Goal: Task Accomplishment & Management: Manage account settings

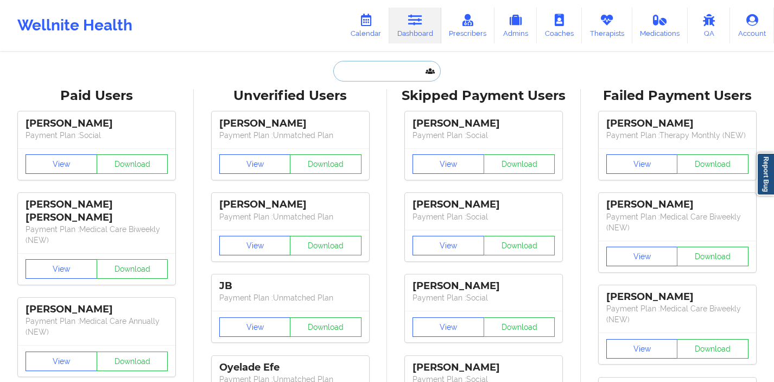
click at [370, 80] on input "text" at bounding box center [386, 71] width 107 height 21
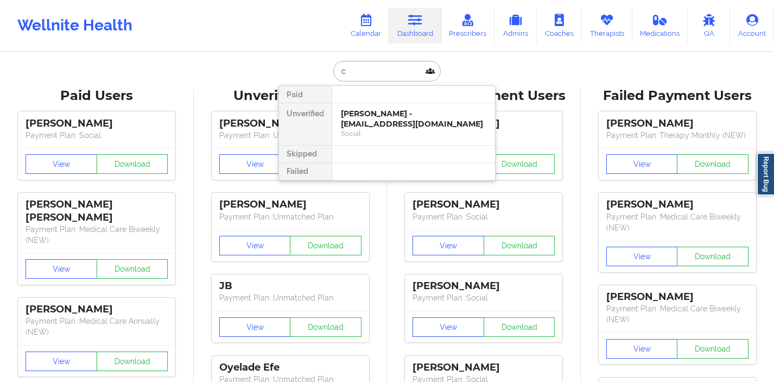
type input "cr"
click at [373, 125] on div "[PERSON_NAME] - [EMAIL_ADDRESS][DOMAIN_NAME]" at bounding box center [413, 119] width 145 height 20
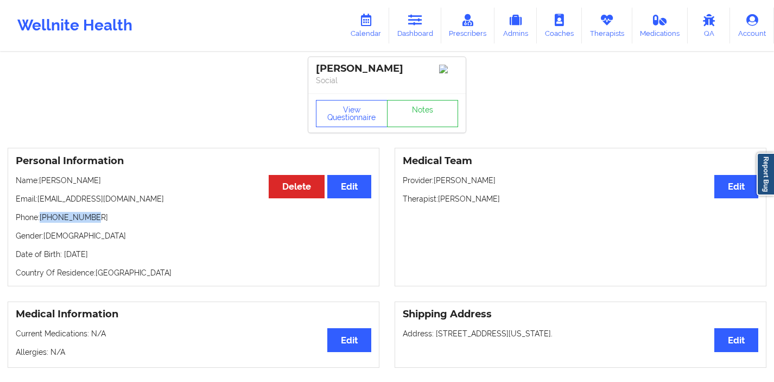
drag, startPoint x: 99, startPoint y: 223, endPoint x: 42, endPoint y: 221, distance: 56.5
click at [42, 221] on p "Phone: [PHONE_NUMBER]" at bounding box center [193, 217] width 355 height 11
copy p "[PHONE_NUMBER]"
click at [415, 22] on icon at bounding box center [415, 20] width 14 height 12
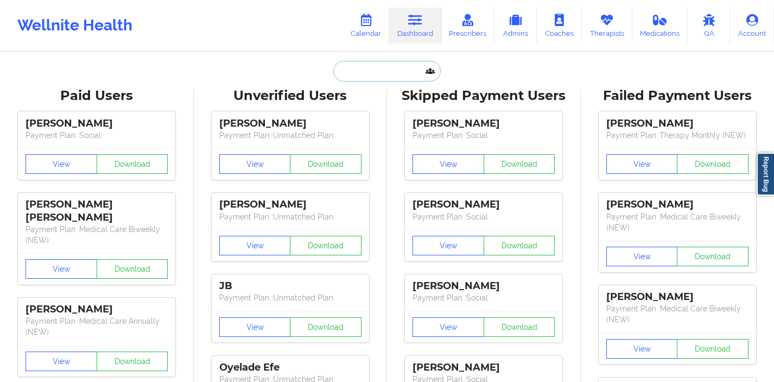
click at [348, 75] on input "text" at bounding box center [386, 71] width 107 height 21
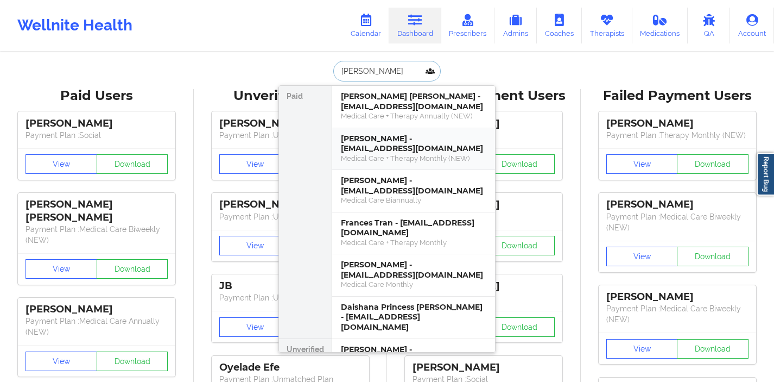
type input "[PERSON_NAME]"
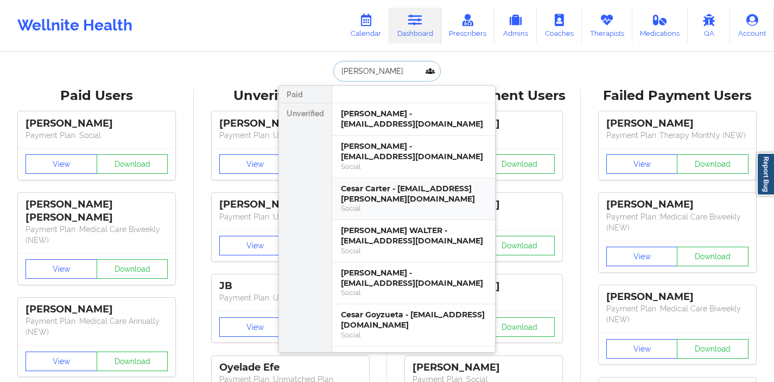
click at [384, 206] on div "Social" at bounding box center [413, 208] width 145 height 9
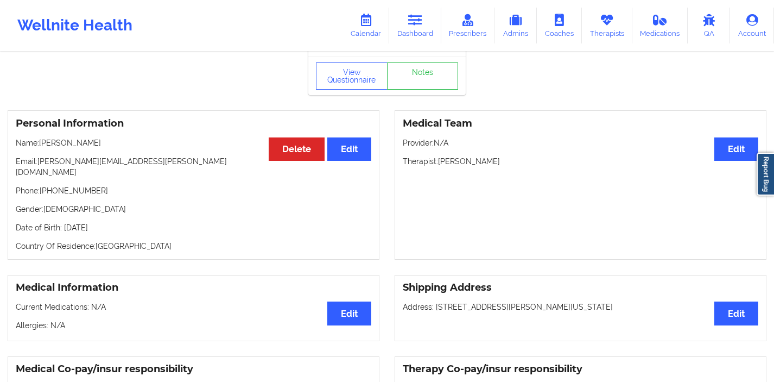
scroll to position [39, 0]
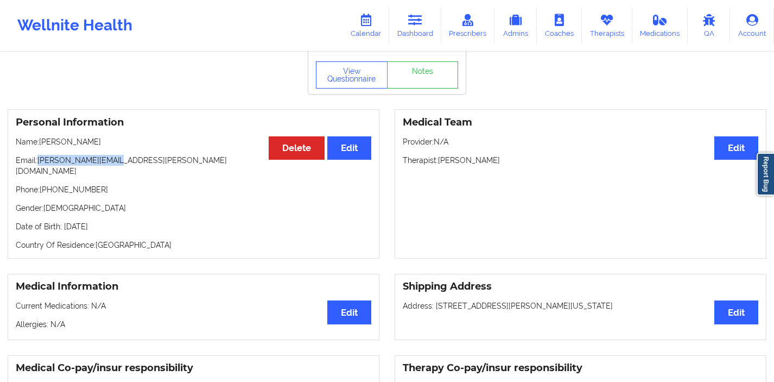
drag, startPoint x: 124, startPoint y: 166, endPoint x: 40, endPoint y: 166, distance: 84.1
click at [40, 166] on p "Email: [PERSON_NAME][EMAIL_ADDRESS][PERSON_NAME][DOMAIN_NAME]" at bounding box center [193, 166] width 355 height 22
copy p "[PERSON_NAME][EMAIL_ADDRESS][PERSON_NAME][DOMAIN_NAME]"
click at [588, 23] on link "Therapists" at bounding box center [607, 26] width 50 height 36
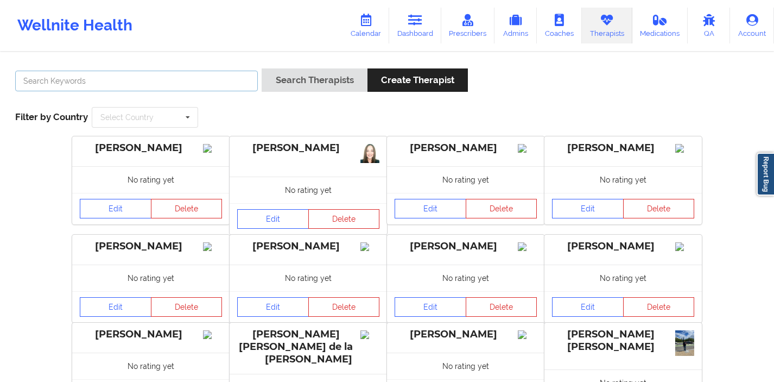
click at [207, 71] on input "text" at bounding box center [136, 81] width 243 height 21
type input "[PERSON_NAME]"
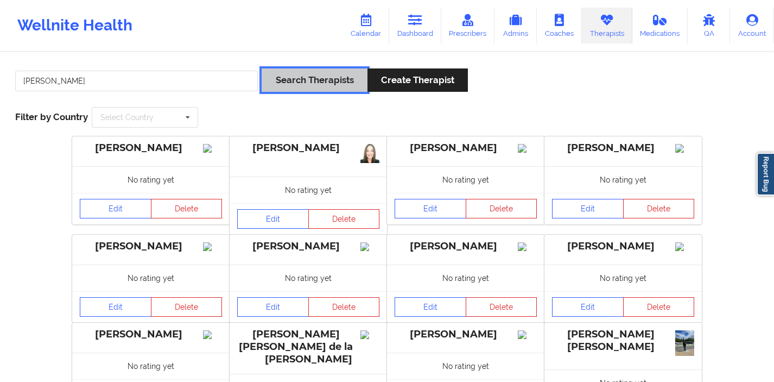
click at [287, 86] on button "Search Therapists" at bounding box center [314, 79] width 105 height 23
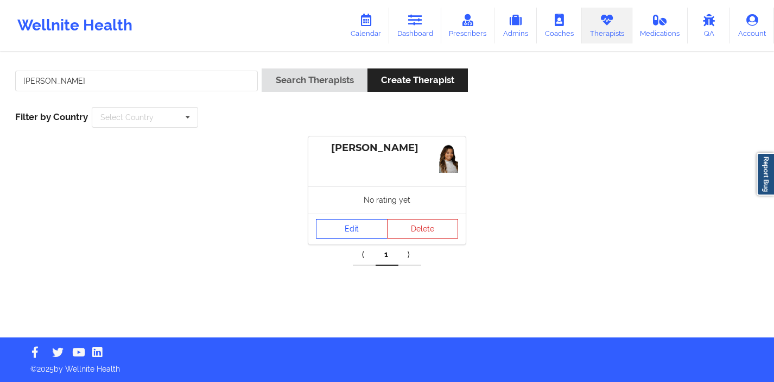
click at [340, 219] on link "Edit" at bounding box center [352, 229] width 72 height 20
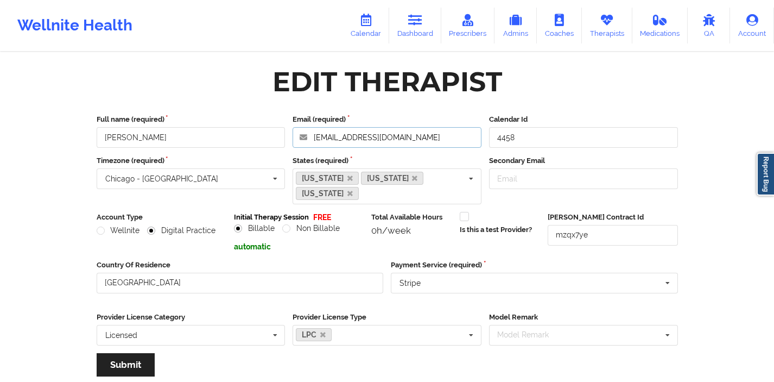
drag, startPoint x: 416, startPoint y: 135, endPoint x: 283, endPoint y: 135, distance: 133.0
click at [283, 136] on div "Full name (required) [PERSON_NAME] Email (required) [EMAIL_ADDRESS][DOMAIN_NAME…" at bounding box center [387, 131] width 589 height 34
